Goal: Task Accomplishment & Management: Manage account settings

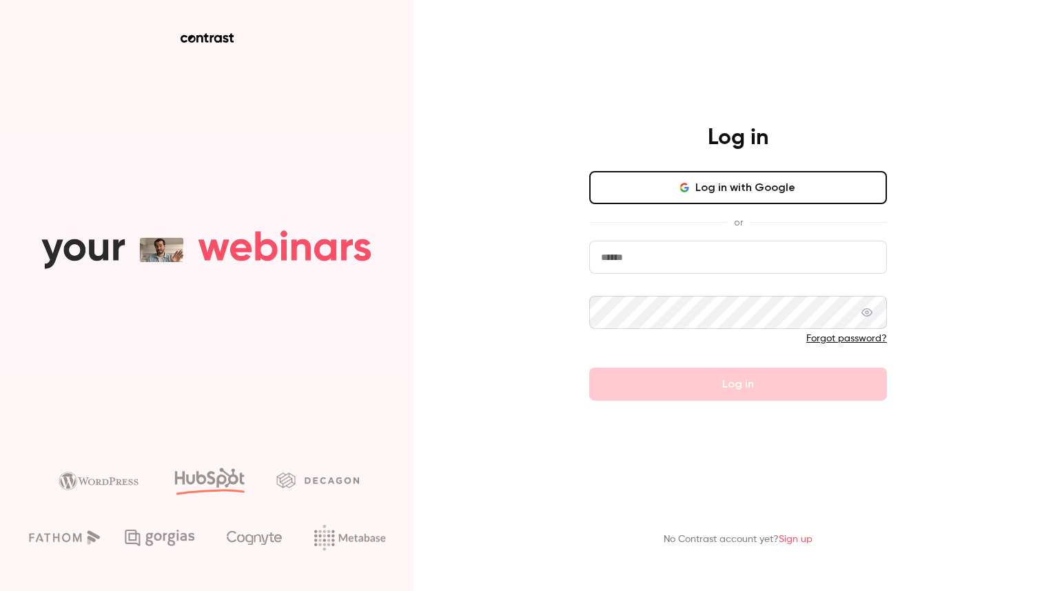
click at [684, 201] on button "Log in with Google" at bounding box center [738, 187] width 298 height 33
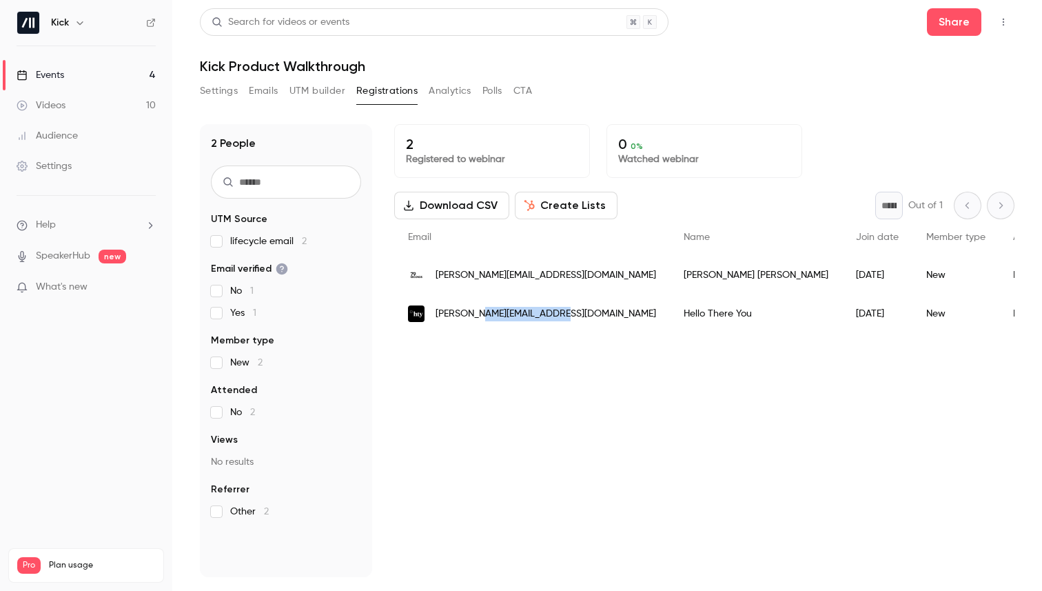
drag, startPoint x: 477, startPoint y: 316, endPoint x: 553, endPoint y: 318, distance: 75.9
click at [553, 318] on span "[PERSON_NAME][EMAIL_ADDRESS][DOMAIN_NAME]" at bounding box center [546, 314] width 221 height 14
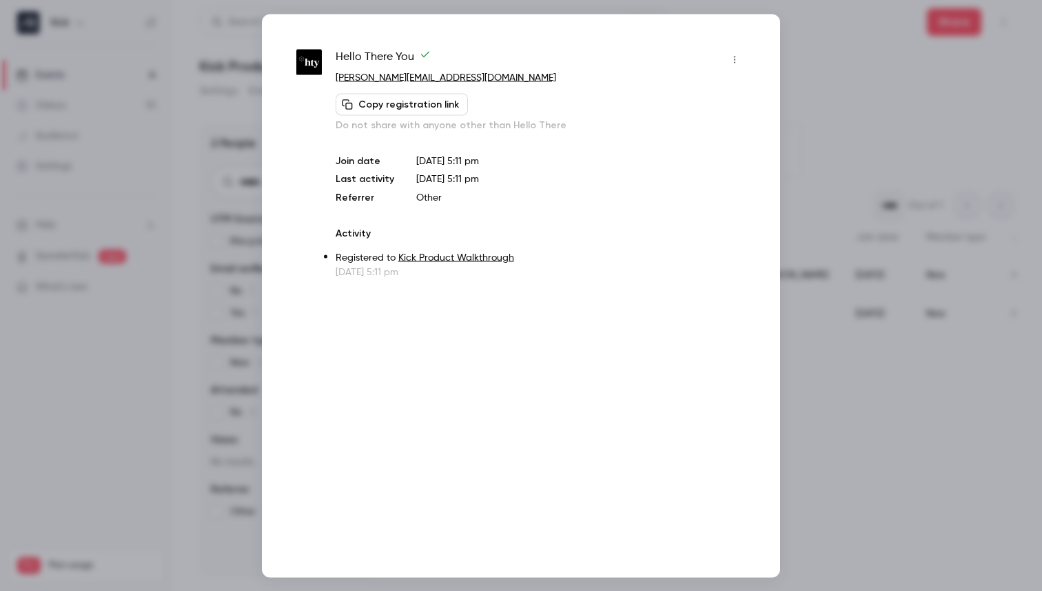
click at [817, 37] on div at bounding box center [521, 295] width 1042 height 591
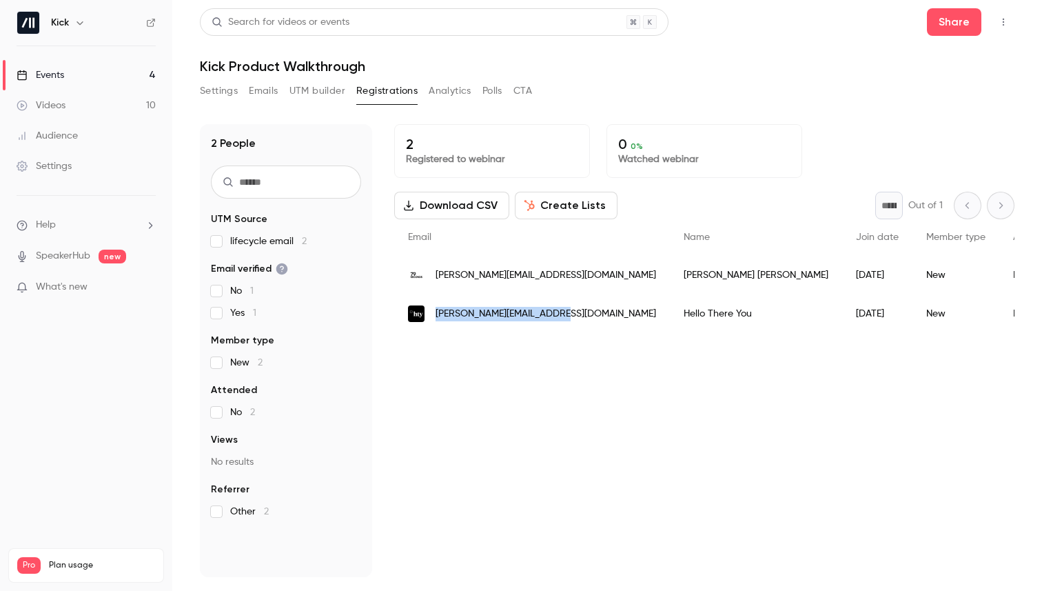
drag, startPoint x: 557, startPoint y: 313, endPoint x: 438, endPoint y: 315, distance: 119.3
click at [438, 315] on div "[PERSON_NAME][EMAIL_ADDRESS][DOMAIN_NAME]" at bounding box center [532, 313] width 276 height 39
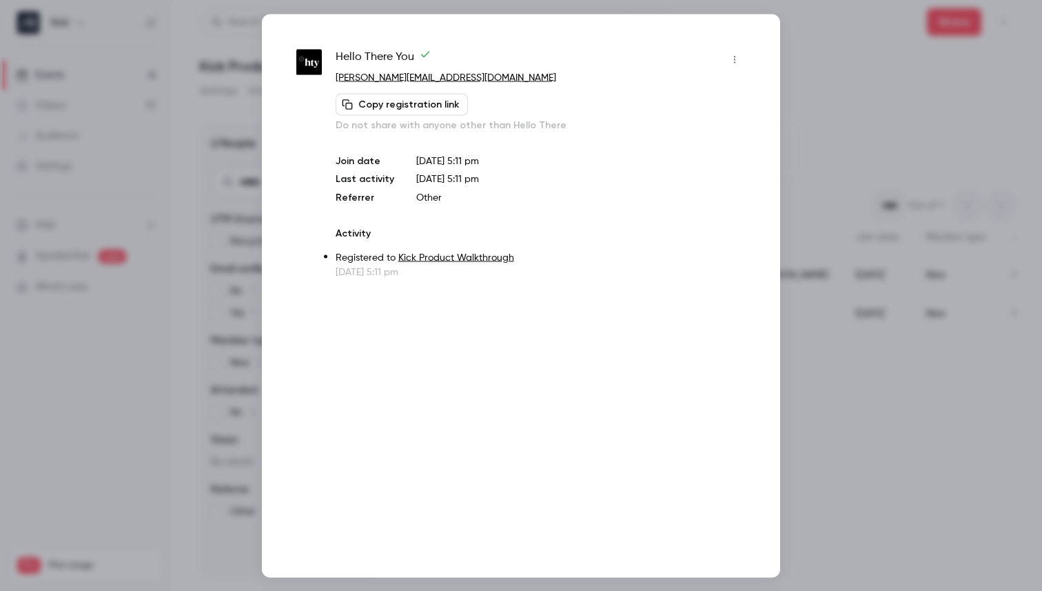
click at [420, 100] on button "Copy registration link" at bounding box center [402, 104] width 132 height 22
click at [423, 75] on link "[PERSON_NAME][EMAIL_ADDRESS][DOMAIN_NAME]" at bounding box center [446, 77] width 221 height 10
drag, startPoint x: 472, startPoint y: 74, endPoint x: 336, endPoint y: 73, distance: 136.5
click at [336, 73] on p "[PERSON_NAME][EMAIL_ADDRESS][DOMAIN_NAME]" at bounding box center [541, 77] width 410 height 14
copy link "[PERSON_NAME][EMAIL_ADDRESS][DOMAIN_NAME]"
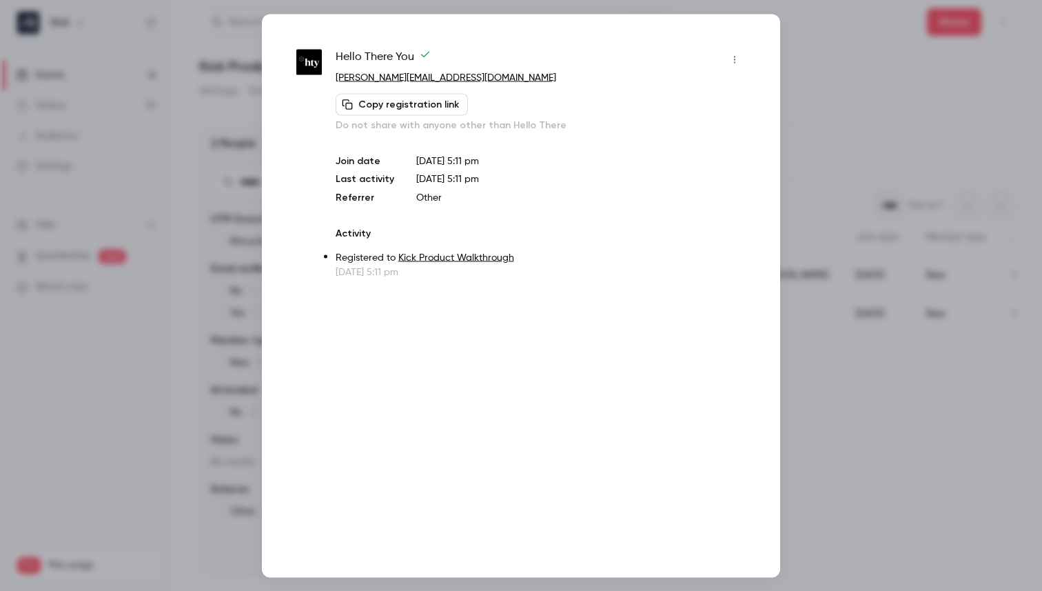
click at [827, 56] on div at bounding box center [521, 295] width 1042 height 591
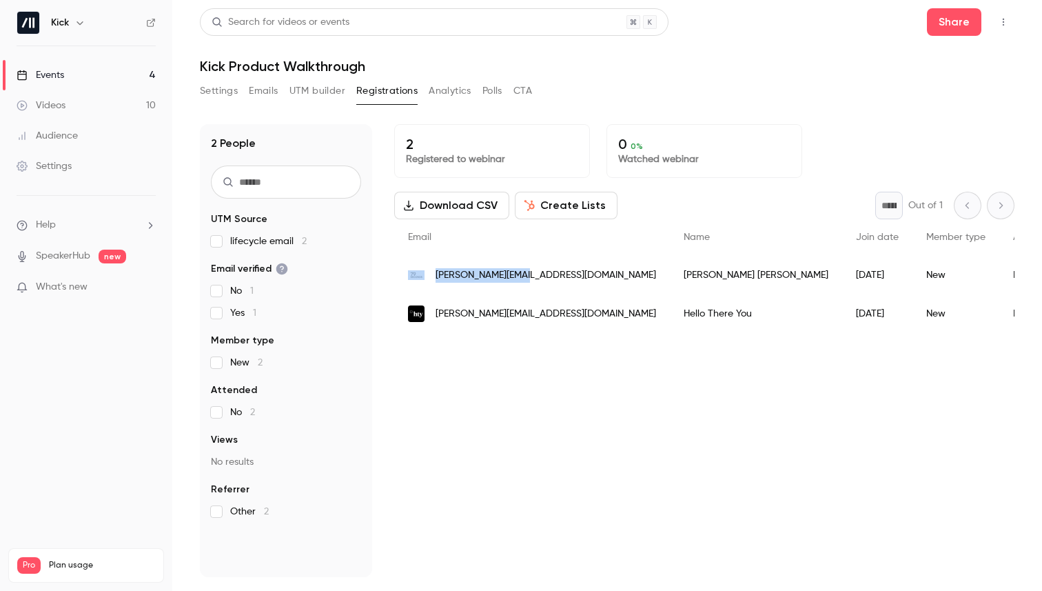
drag, startPoint x: 533, startPoint y: 278, endPoint x: 425, endPoint y: 279, distance: 107.5
click at [425, 279] on div "[PERSON_NAME][EMAIL_ADDRESS][DOMAIN_NAME]" at bounding box center [532, 275] width 276 height 39
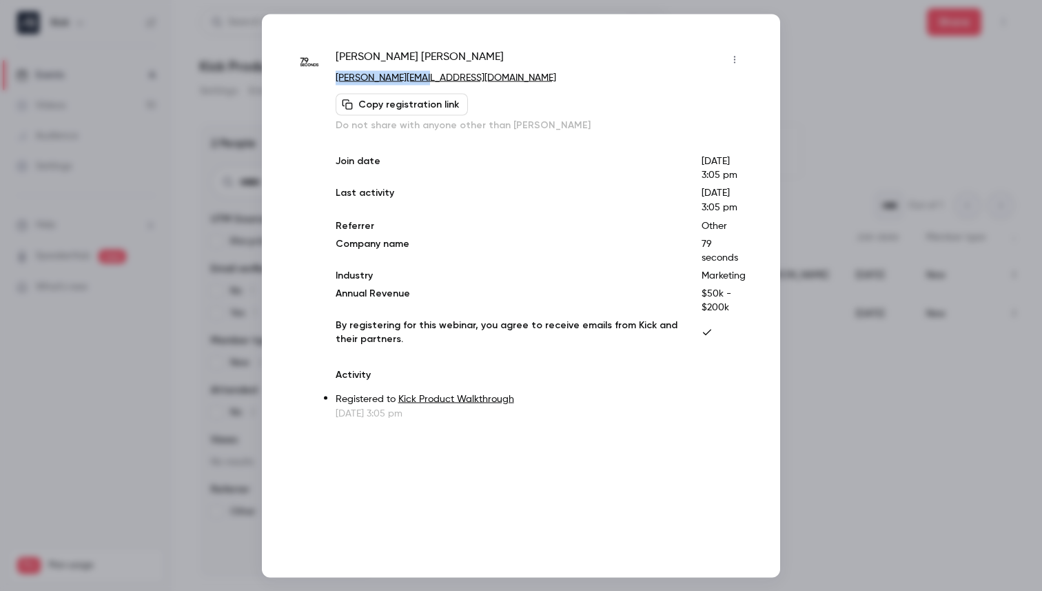
drag, startPoint x: 438, startPoint y: 81, endPoint x: 328, endPoint y: 79, distance: 110.3
click at [328, 79] on div "Ross Phernetton [EMAIL_ADDRESS][DOMAIN_NAME] Copy registration link Do not shar…" at bounding box center [520, 234] width 449 height 372
copy link "[PERSON_NAME][EMAIL_ADDRESS][DOMAIN_NAME]"
click at [358, 23] on div "Ross Phernetton [EMAIL_ADDRESS][DOMAIN_NAME] Copy registration link Do not shar…" at bounding box center [521, 295] width 518 height 563
click at [640, 95] on div "Copy registration link Do not share with anyone other than [PERSON_NAME]" at bounding box center [541, 112] width 410 height 39
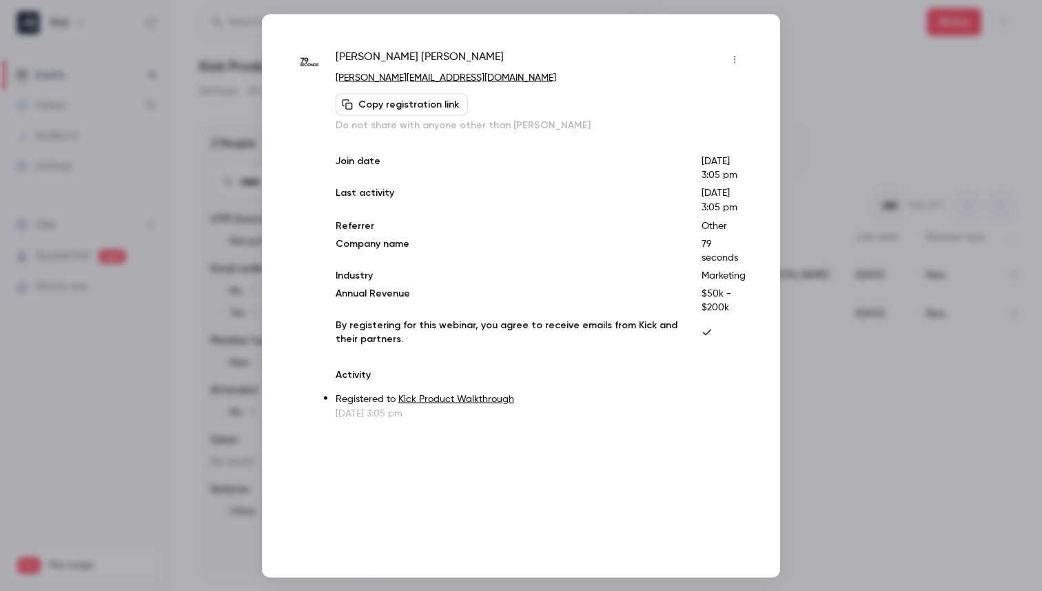
click at [814, 68] on div at bounding box center [521, 295] width 1042 height 591
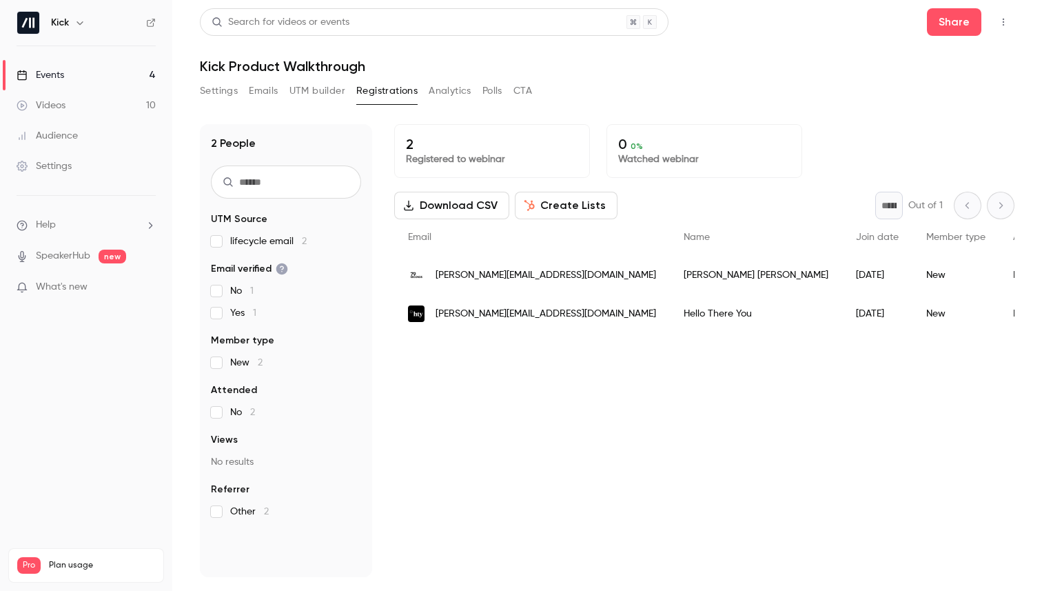
click at [110, 63] on link "Events 4" at bounding box center [86, 75] width 172 height 30
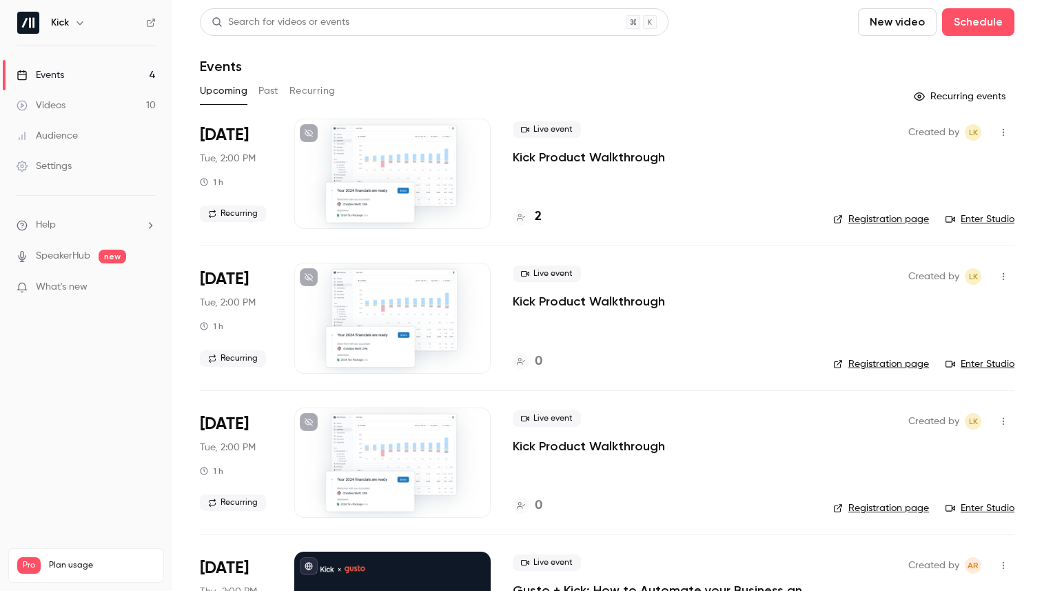
click at [998, 133] on icon "button" at bounding box center [1003, 133] width 11 height 10
click at [909, 281] on div "Cancel event" at bounding box center [940, 275] width 105 height 14
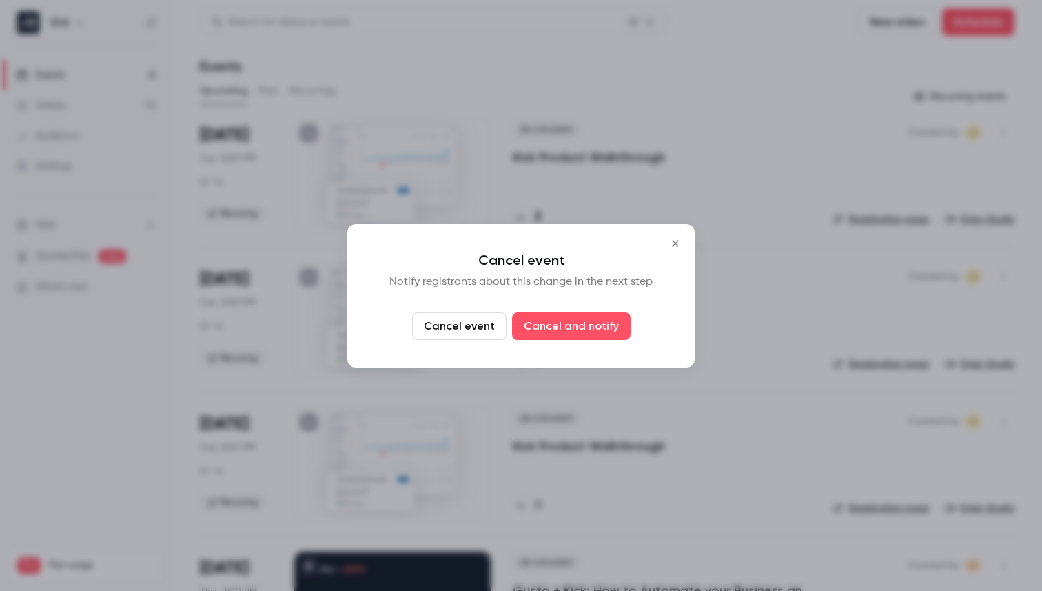
click at [478, 324] on button "Cancel event" at bounding box center [459, 326] width 94 height 28
